Goal: Task Accomplishment & Management: Complete application form

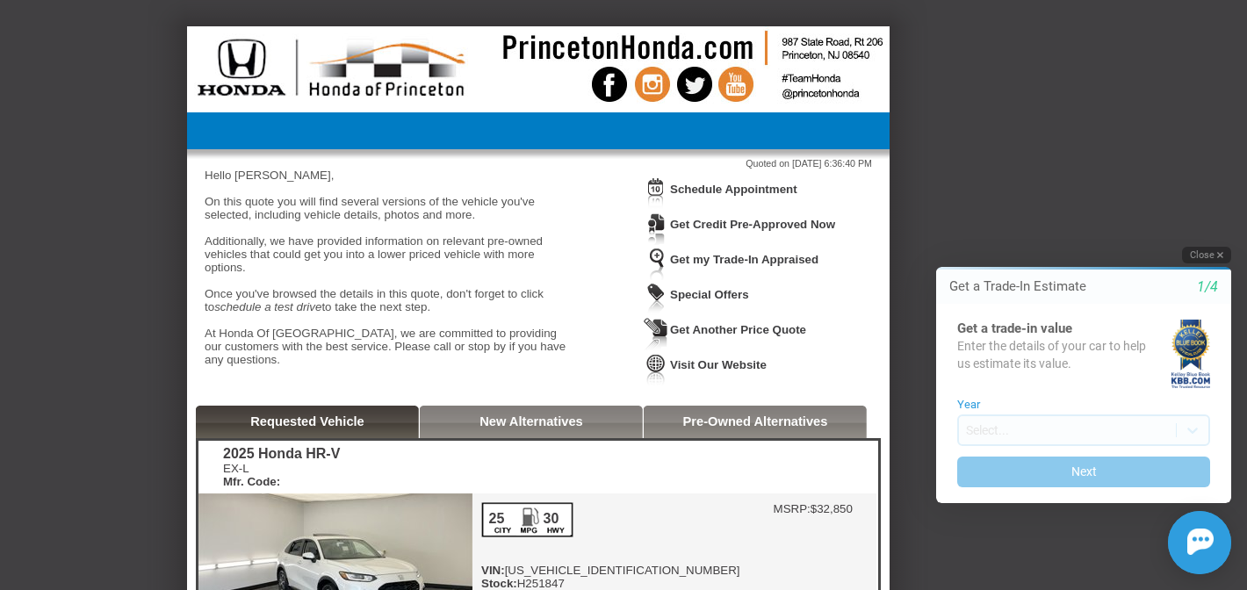
click at [1201, 257] on button "Close" at bounding box center [1206, 255] width 49 height 17
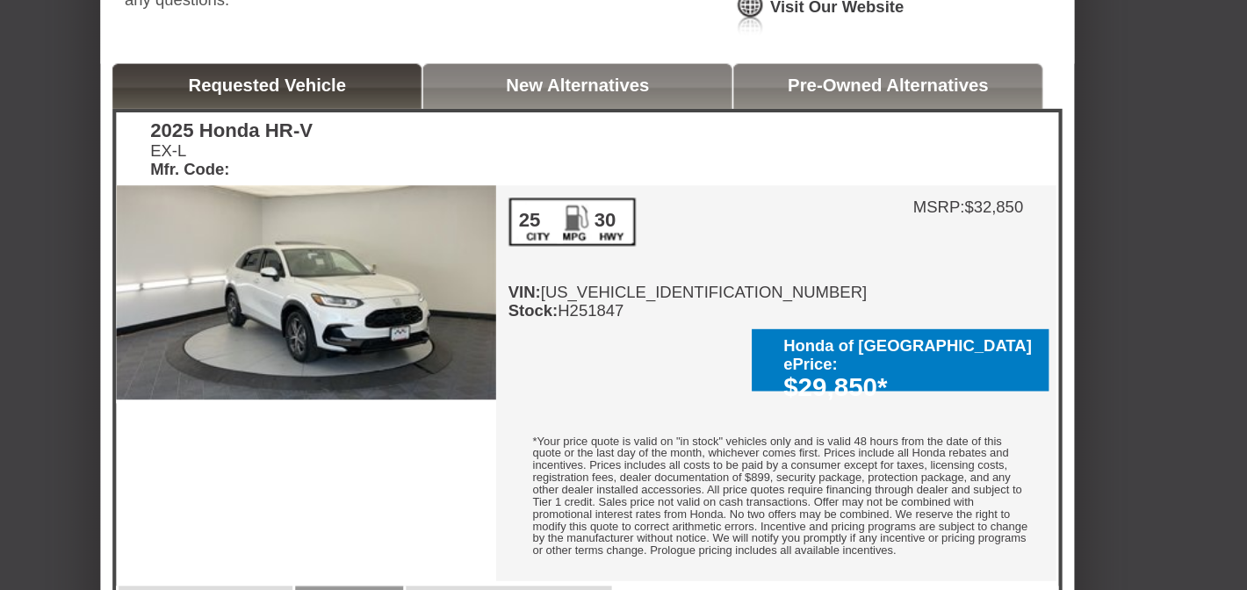
scroll to position [302, 0]
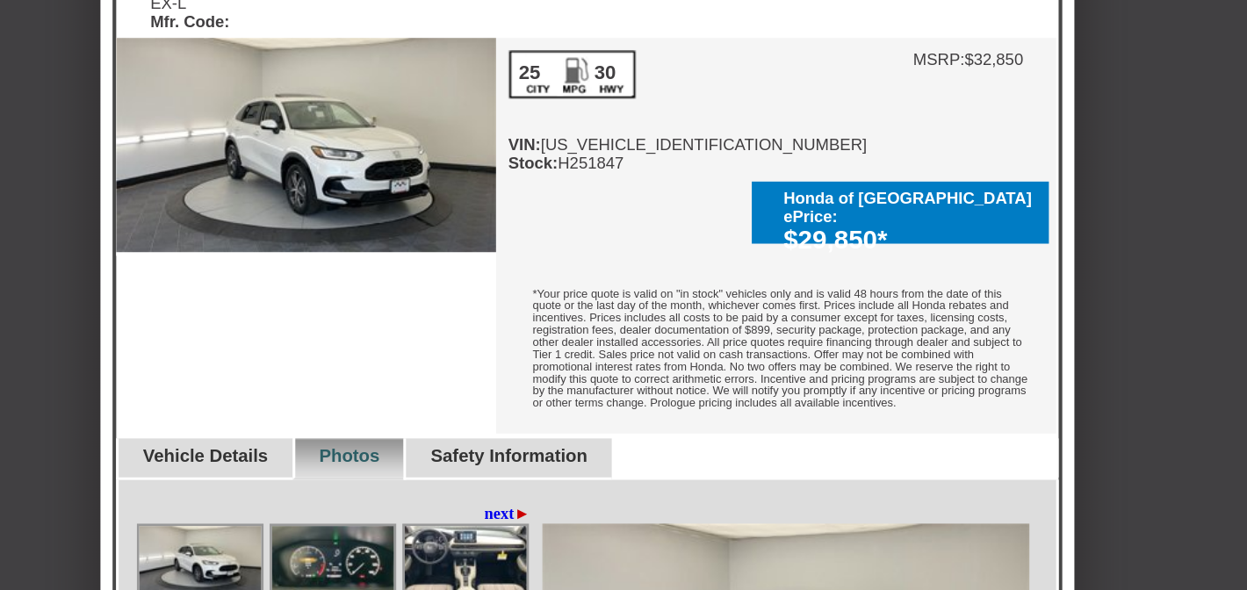
click at [582, 285] on div "25 30 VIN: [US_VEHICLE_IDENTIFICATION_NUMBER] Stock: H251847" at bounding box center [610, 244] width 259 height 88
click at [606, 288] on div "25 30 VIN: [US_VEHICLE_IDENTIFICATION_NUMBER] Stock: H251847" at bounding box center [610, 244] width 259 height 88
click at [616, 288] on div "25 30 VIN: [US_VEHICLE_IDENTIFICATION_NUMBER] Stock: H251847" at bounding box center [610, 244] width 259 height 88
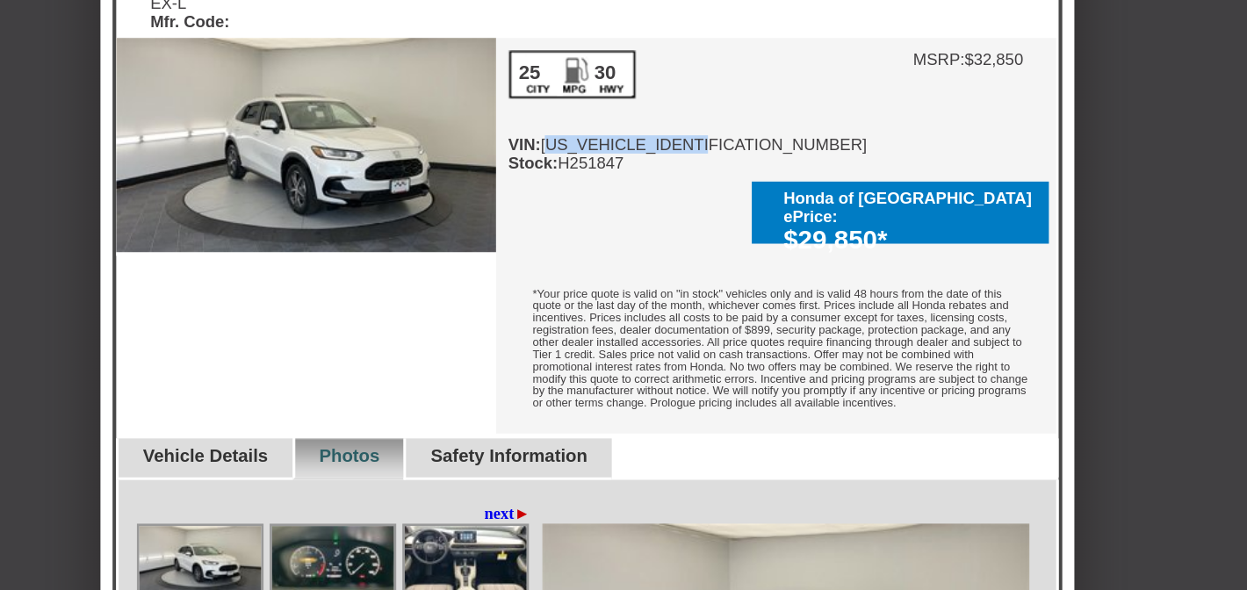
click at [616, 288] on div "25 30 VIN: [US_VEHICLE_IDENTIFICATION_NUMBER] Stock: H251847" at bounding box center [610, 244] width 259 height 88
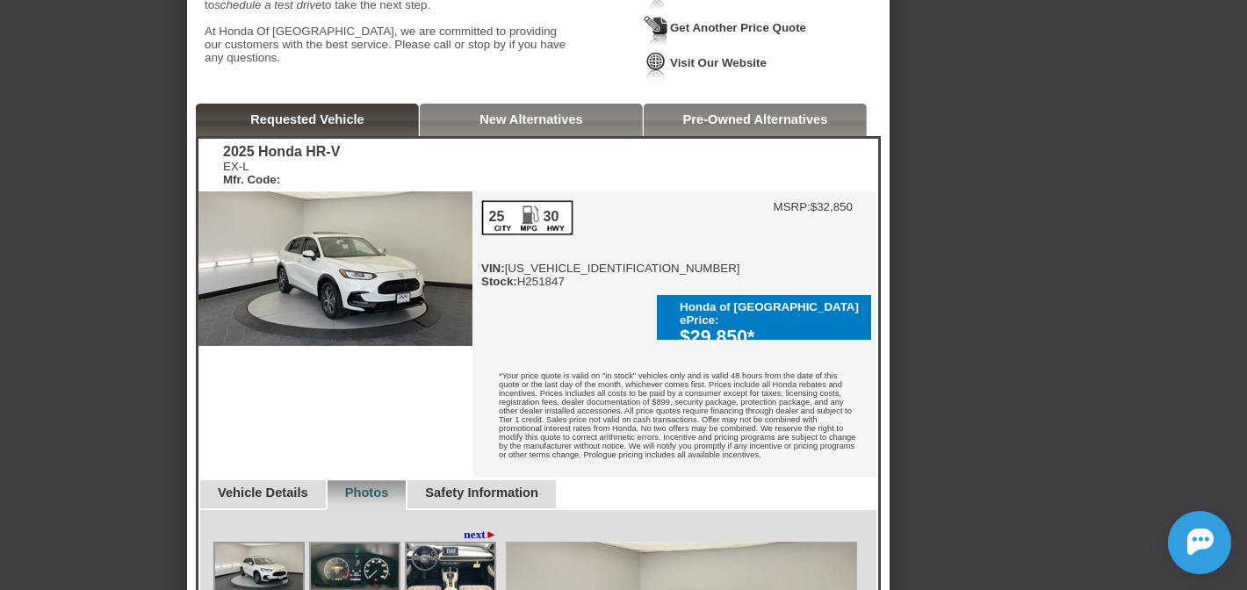
click at [600, 283] on div "25 30 VIN: [US_VEHICLE_IDENTIFICATION_NUMBER] Stock: H251847" at bounding box center [610, 244] width 259 height 88
click at [628, 358] on div "*Your price quote is valid on "in stock" vehicles only and is valid 48 hours fr…" at bounding box center [674, 417] width 404 height 119
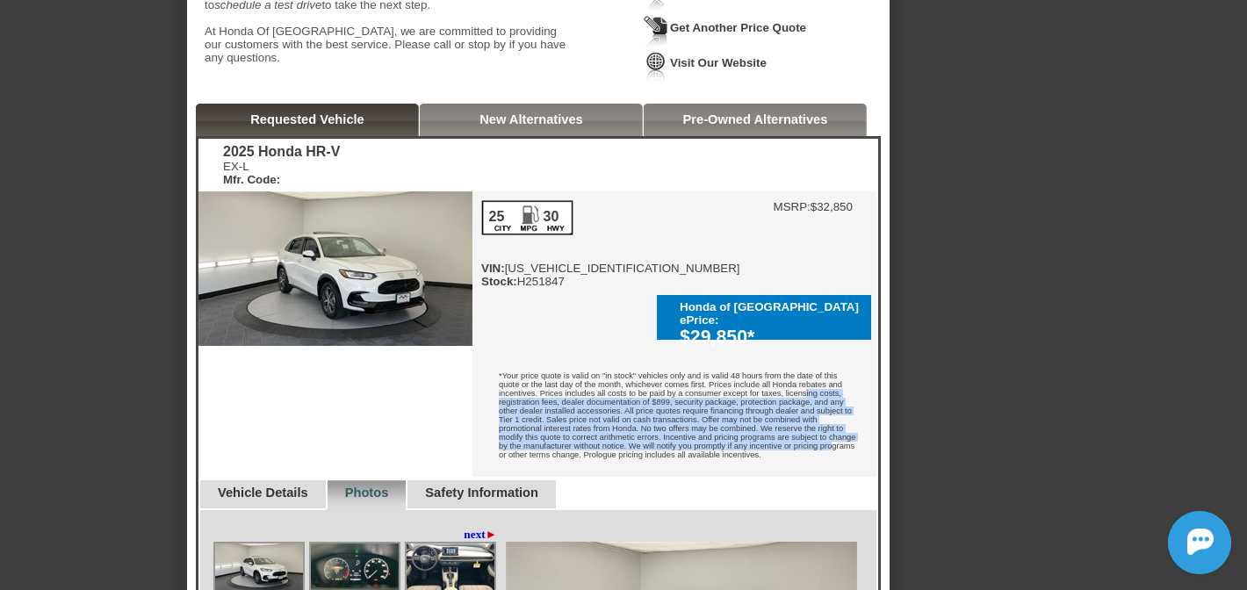
drag, startPoint x: 852, startPoint y: 362, endPoint x: 847, endPoint y: 435, distance: 73.0
click at [847, 435] on div "*Your price quote is valid on "in stock" vehicles only and is valid 48 hours fr…" at bounding box center [674, 417] width 404 height 119
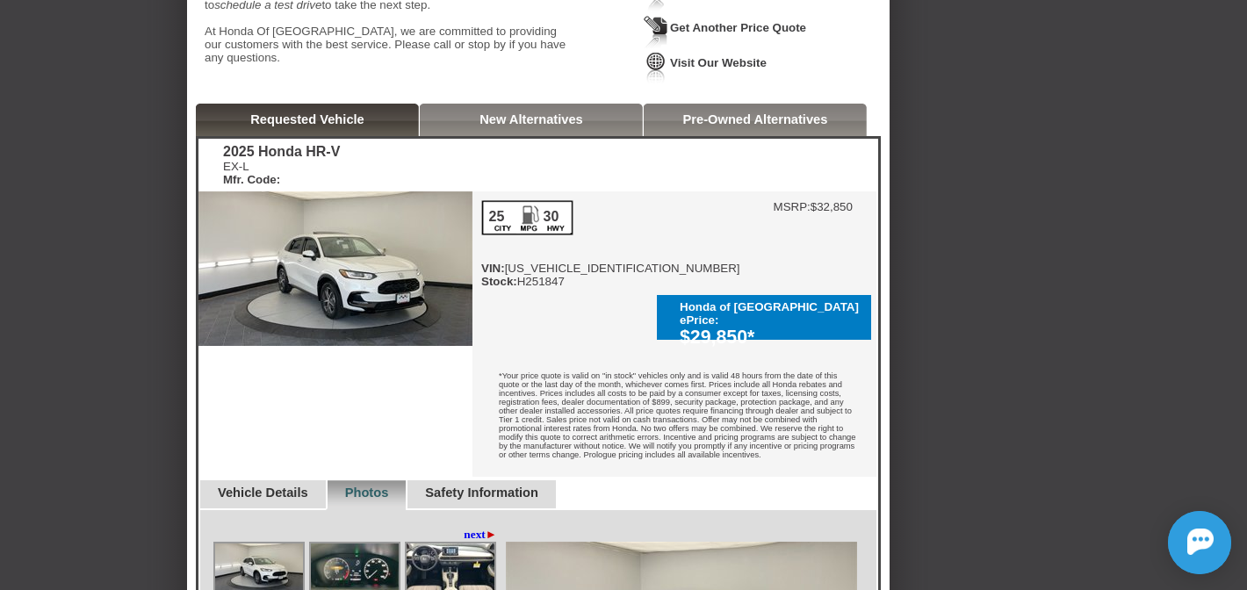
click at [849, 422] on div "*Your price quote is valid on "in stock" vehicles only and is valid 48 hours fr…" at bounding box center [674, 417] width 404 height 119
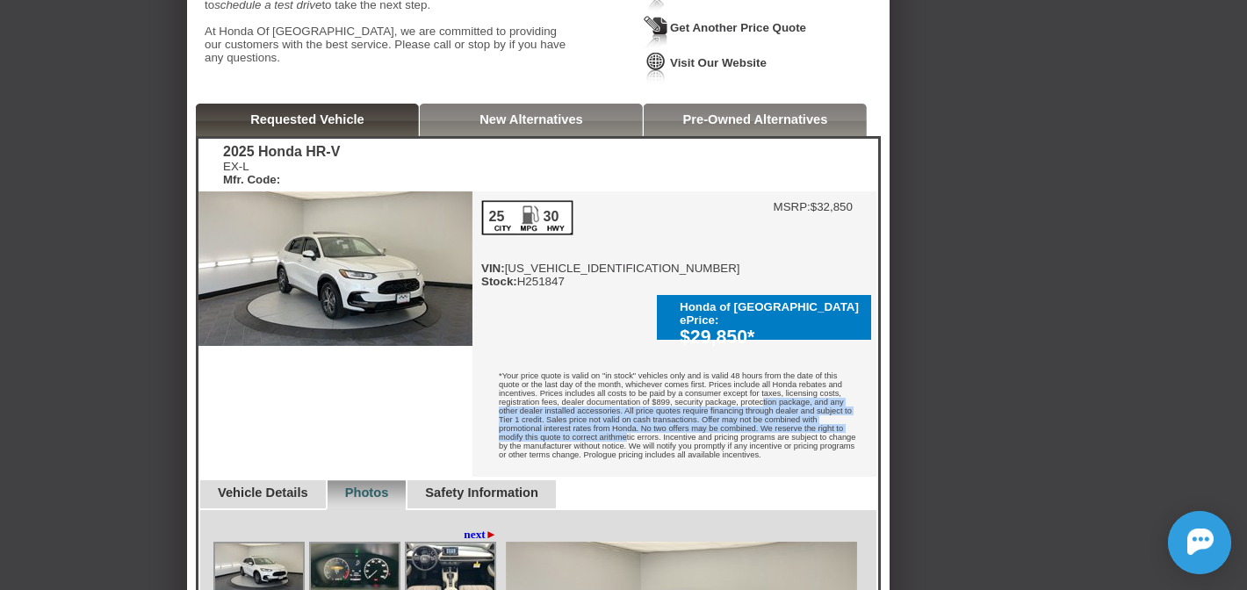
drag, startPoint x: 859, startPoint y: 414, endPoint x: 858, endPoint y: 367, distance: 46.6
click at [858, 367] on div "*Your price quote is valid on "in stock" vehicles only and is valid 48 hours fr…" at bounding box center [674, 417] width 404 height 119
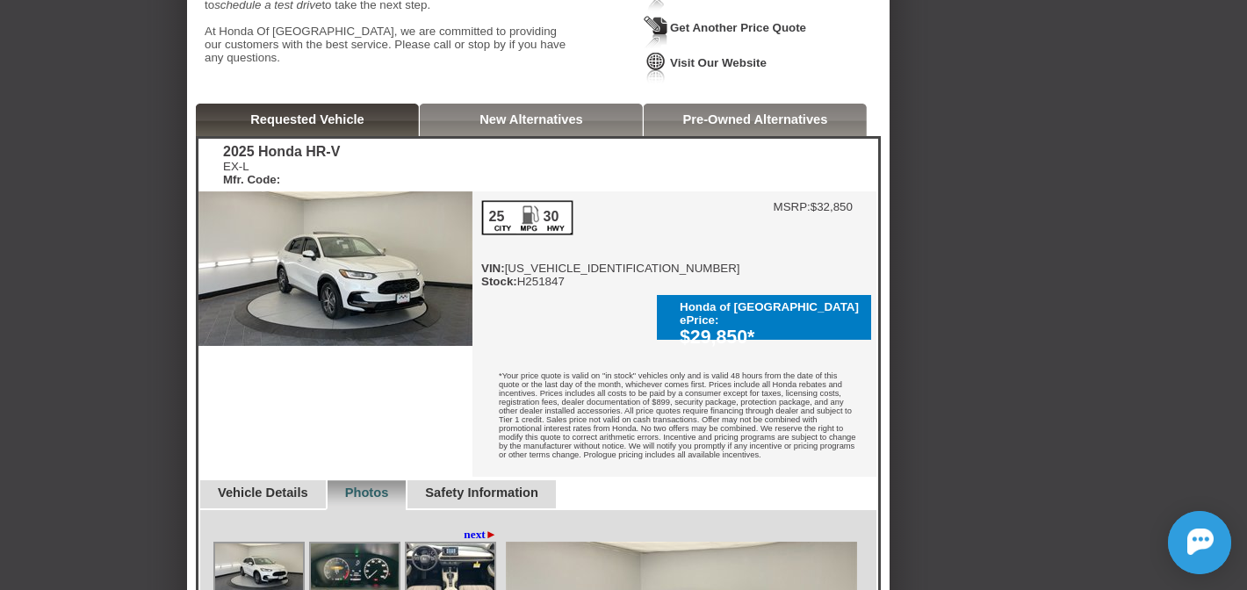
click at [592, 286] on div "25 30 VIN: [US_VEHICLE_IDENTIFICATION_NUMBER] Stock: H251847" at bounding box center [610, 244] width 259 height 88
click at [621, 288] on div "25 30 VIN: [US_VEHICLE_IDENTIFICATION_NUMBER] Stock: H251847" at bounding box center [610, 244] width 259 height 88
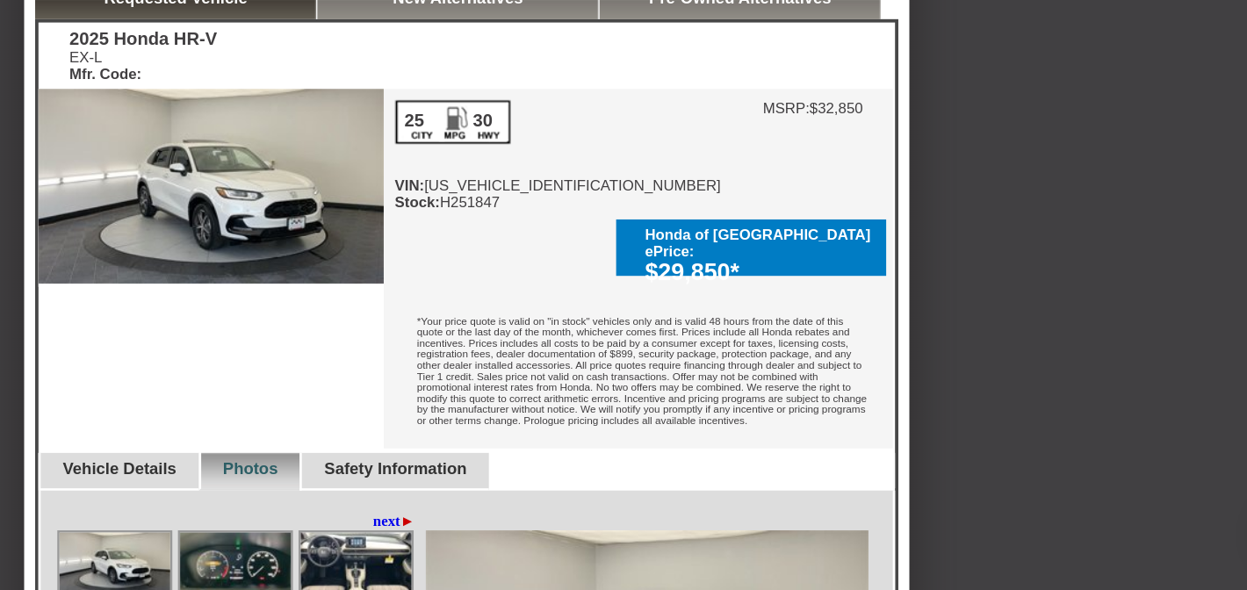
scroll to position [301, 0]
